Goal: Transaction & Acquisition: Obtain resource

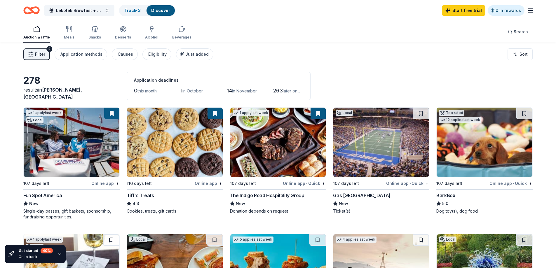
scroll to position [29, 0]
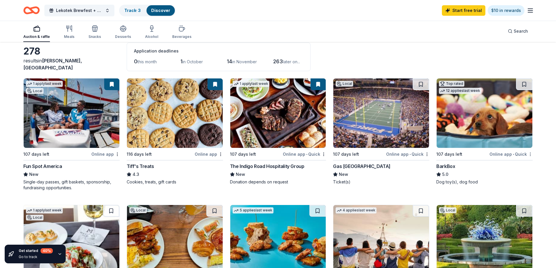
click at [529, 155] on html "Lekotek Brewfest + Silent Auction 2026 Track · 3 Discover Start free trial $10 …" at bounding box center [278, 105] width 556 height 268
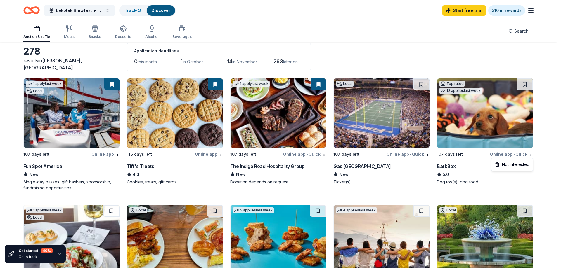
click at [556, 136] on html "Lekotek Brewfest + Silent Auction 2026 Track · 3 Discover Start free trial $10 …" at bounding box center [280, 105] width 561 height 268
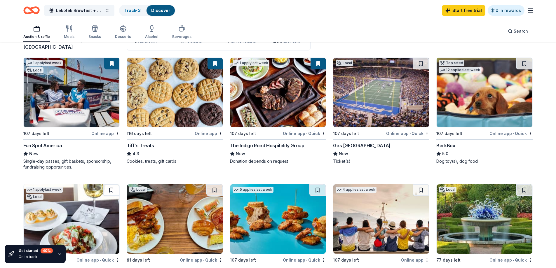
scroll to position [58, 0]
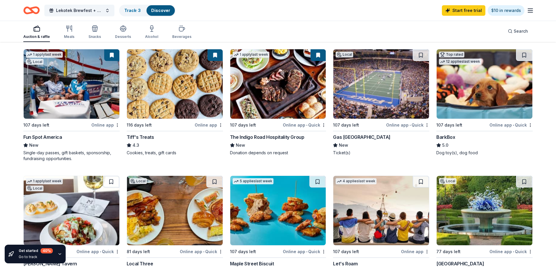
click at [376, 93] on img at bounding box center [381, 84] width 96 height 70
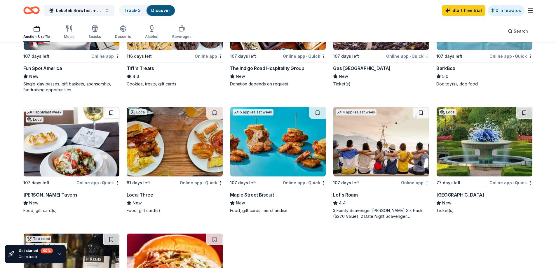
scroll to position [117, 0]
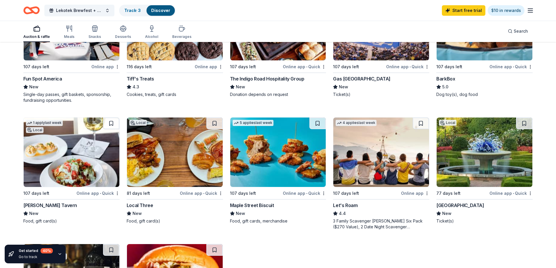
click at [89, 162] on img at bounding box center [72, 153] width 96 height 70
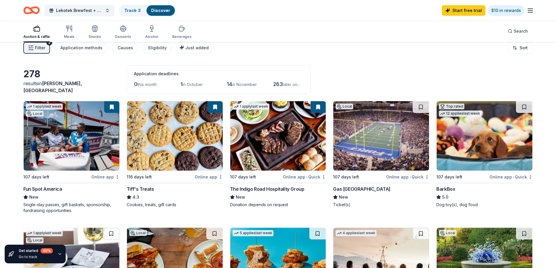
scroll to position [0, 0]
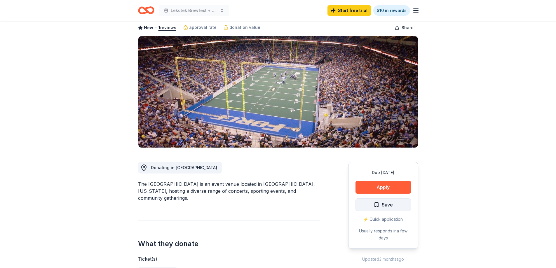
scroll to position [29, 0]
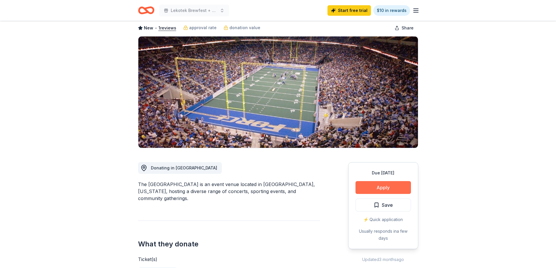
click at [399, 187] on button "Apply" at bounding box center [383, 187] width 55 height 13
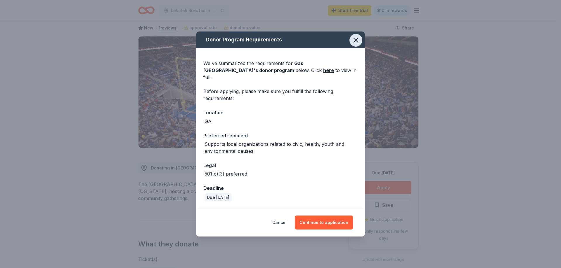
click at [355, 42] on icon "button" at bounding box center [356, 40] width 4 height 4
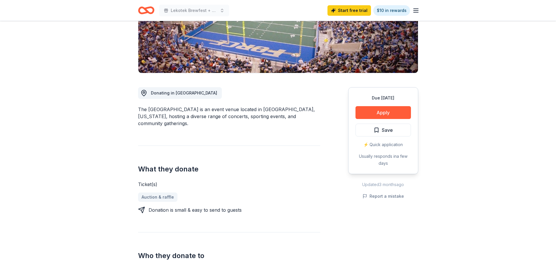
scroll to position [117, 0]
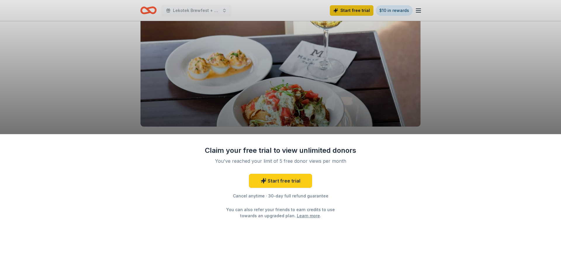
scroll to position [58, 0]
